Goal: Complete application form

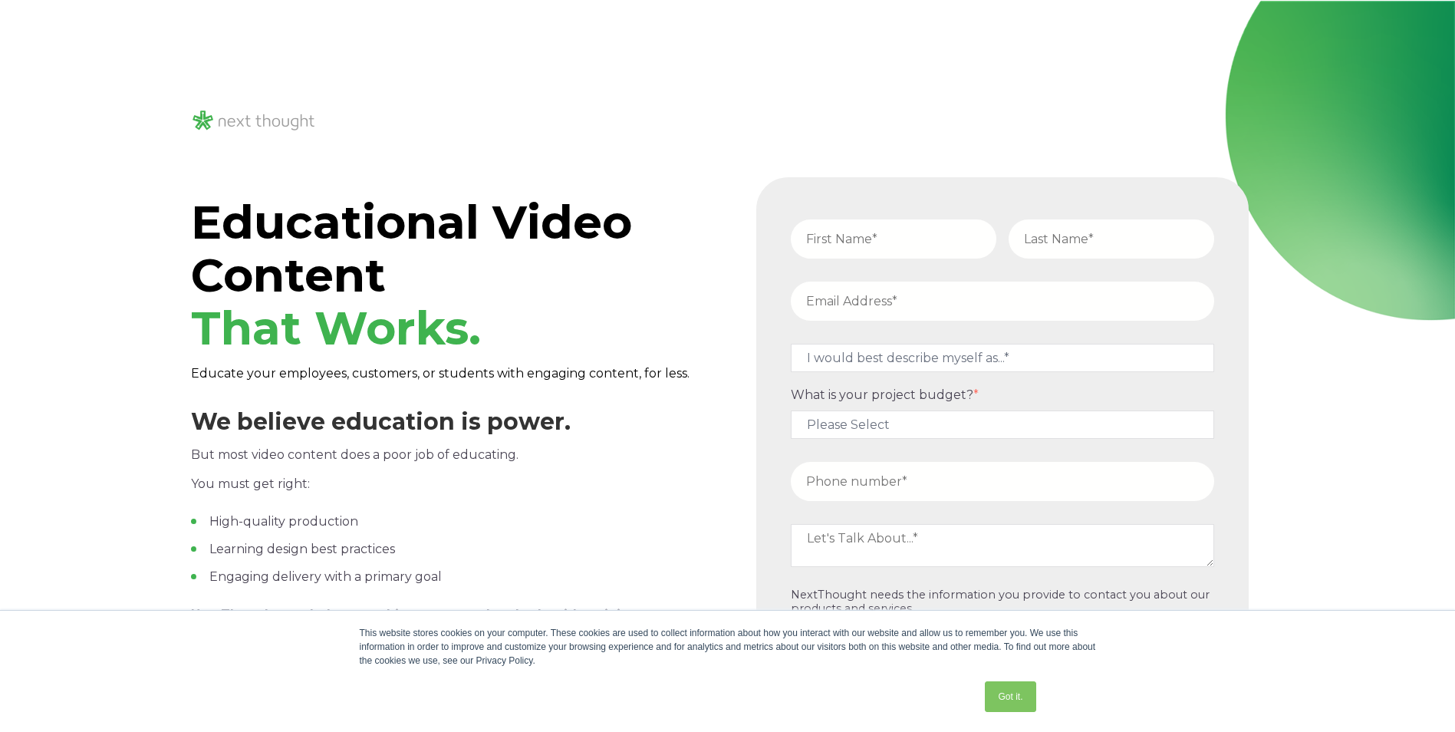
click at [895, 237] on input "text" at bounding box center [894, 238] width 206 height 39
type input "[PERSON_NAME]"
type input "Green"
type input "[EMAIL_ADDRESS][DOMAIN_NAME]"
type input "18149276615"
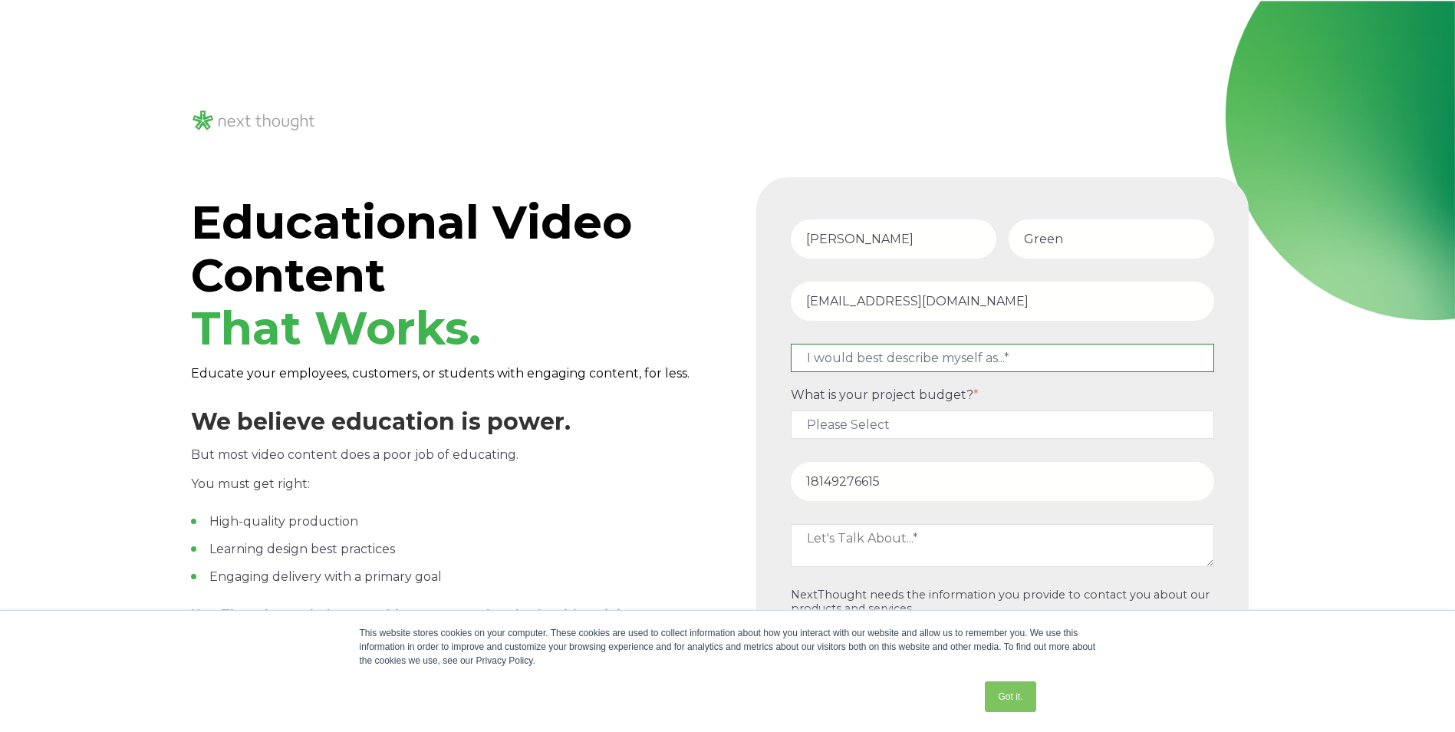
click at [1017, 354] on select "I would best describe myself as...* Other I am an executive or owner of a compa…" at bounding box center [1002, 358] width 423 height 28
select select "persona_9"
click at [791, 344] on select "I would best describe myself as...* Other I am an executive or owner of a compa…" at bounding box center [1002, 358] width 423 height 28
click at [1129, 353] on select "I would best describe myself as...* Other I am an executive or owner of a compa…" at bounding box center [1002, 358] width 423 height 28
click at [1137, 352] on select "I would best describe myself as...* Other I am an executive or owner of a compa…" at bounding box center [1002, 358] width 423 height 28
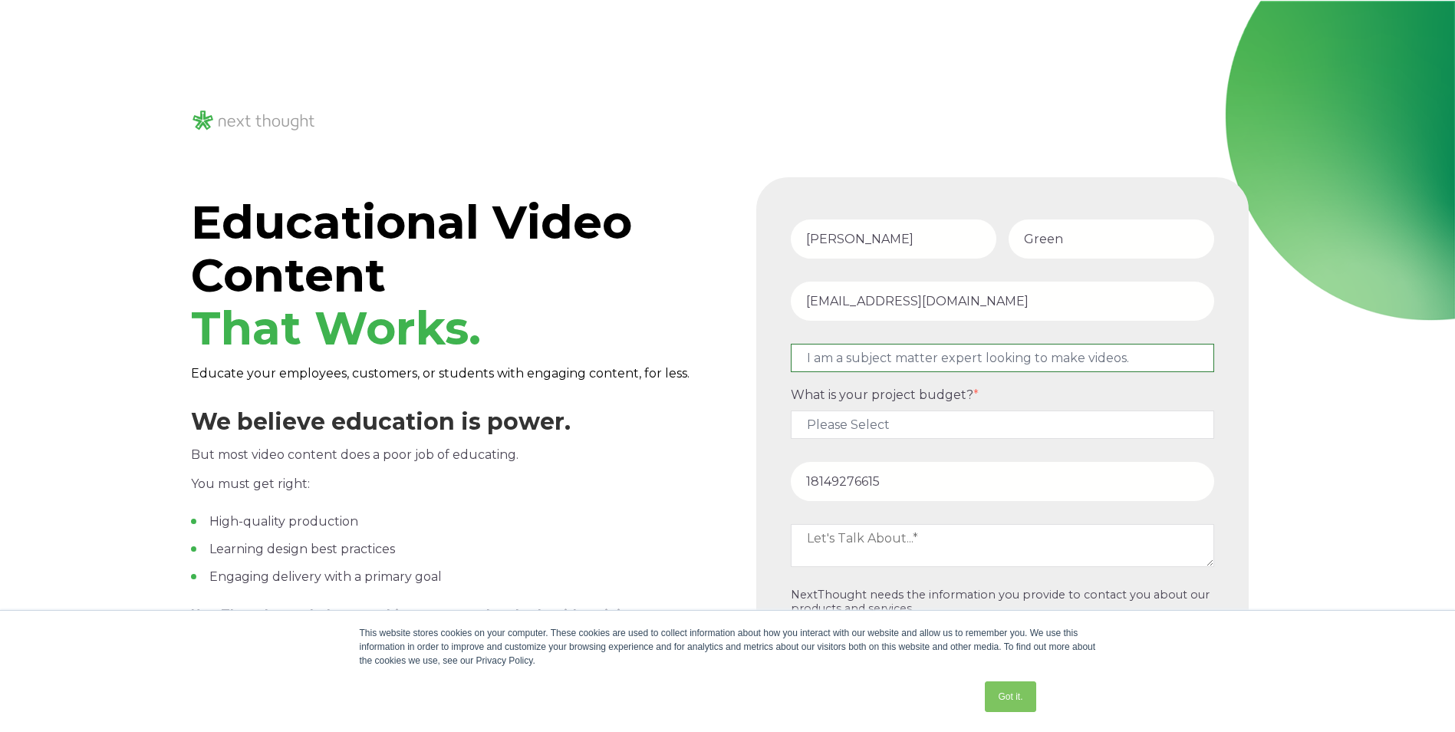
drag, startPoint x: 1139, startPoint y: 353, endPoint x: 1078, endPoint y: 359, distance: 60.9
click at [1080, 360] on select "I would best describe myself as...* Other I am an executive or owner of a compa…" at bounding box center [1002, 358] width 423 height 28
click at [821, 357] on select "I would best describe myself as...* Other I am an executive or owner of a compa…" at bounding box center [1002, 358] width 423 height 28
click at [1168, 352] on select "I would best describe myself as...* Other I am an executive or owner of a compa…" at bounding box center [1002, 358] width 423 height 28
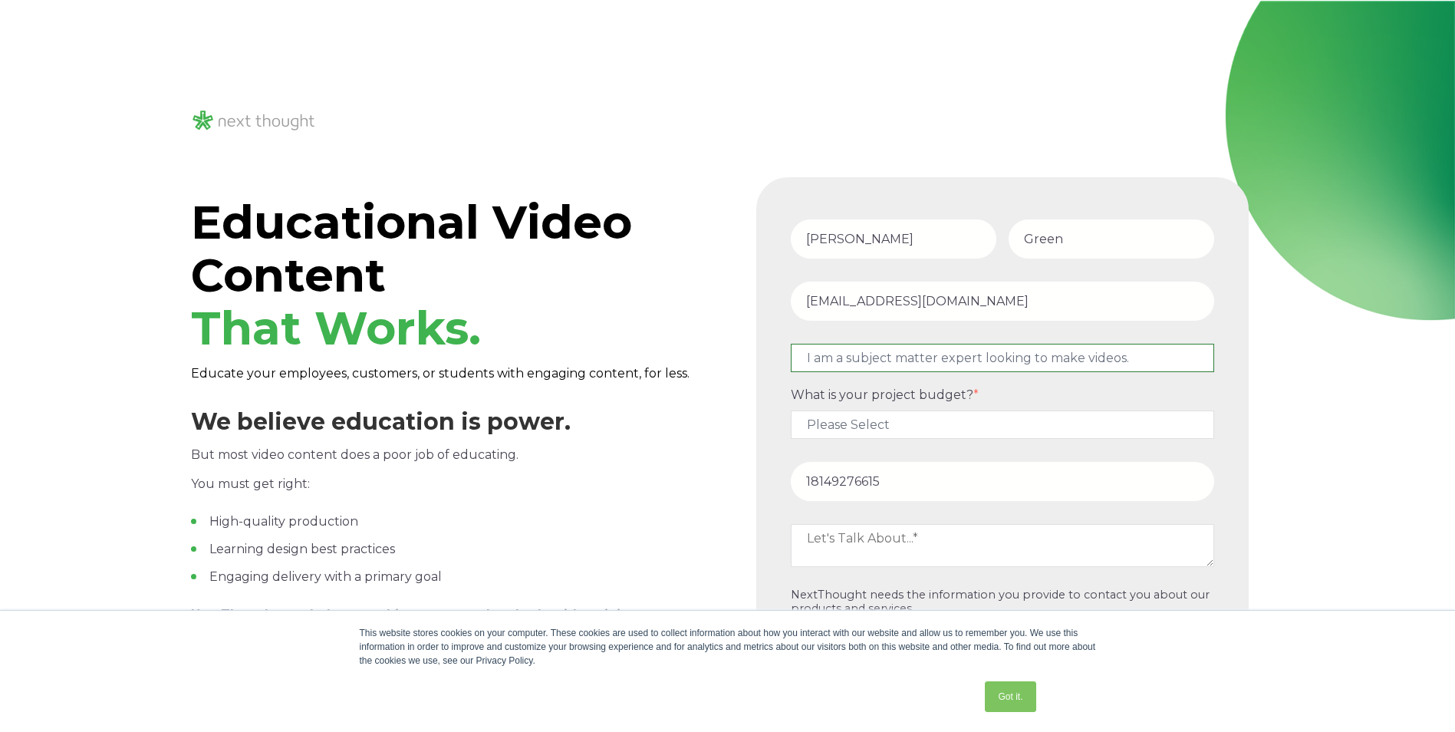
click at [1137, 354] on select "I would best describe myself as...* Other I am an executive or owner of a compa…" at bounding box center [1002, 358] width 423 height 28
click at [933, 551] on textarea at bounding box center [1002, 545] width 423 height 43
click at [899, 417] on select "Please Select $5,000 - $15,000 $15,000 - $25,000 $25,000 - $50,000 $50,000+" at bounding box center [1002, 424] width 423 height 28
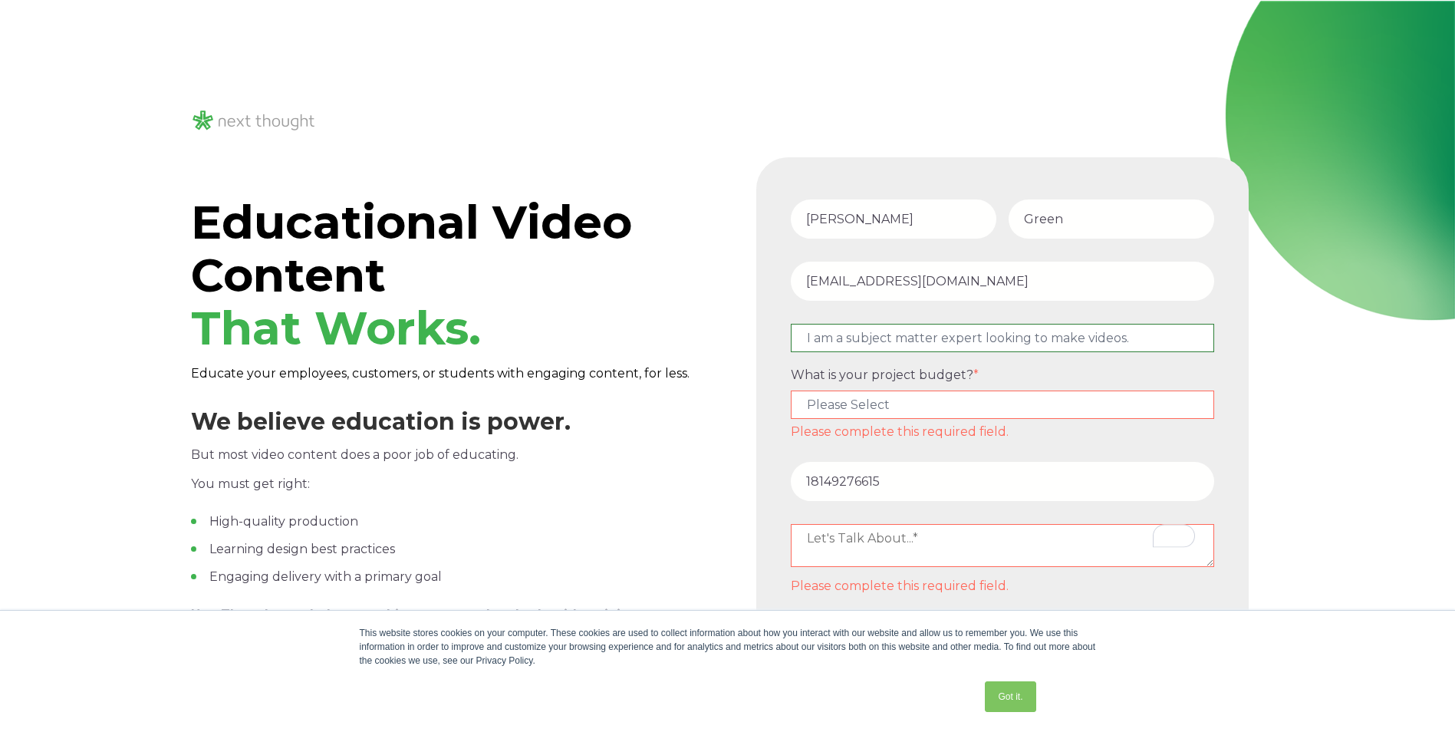
click at [894, 351] on select "I would best describe myself as...* Other I am an executive or owner of a compa…" at bounding box center [1002, 338] width 423 height 28
